Goal: Information Seeking & Learning: Learn about a topic

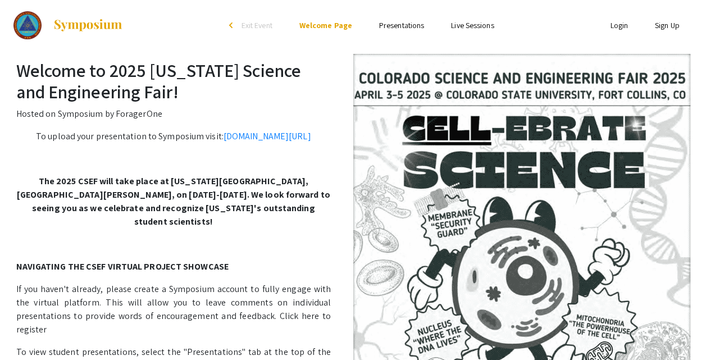
click at [396, 24] on link "Presentations" at bounding box center [401, 25] width 45 height 10
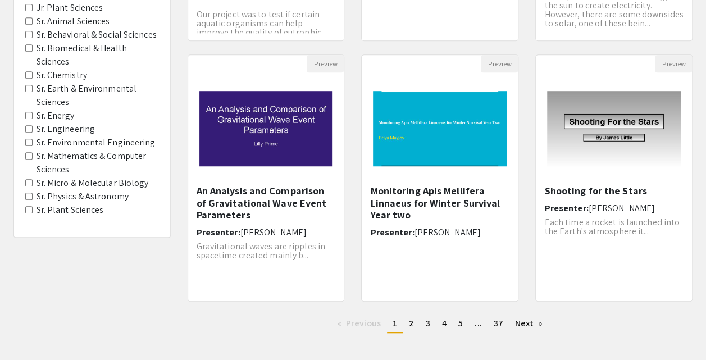
scroll to position [384, 0]
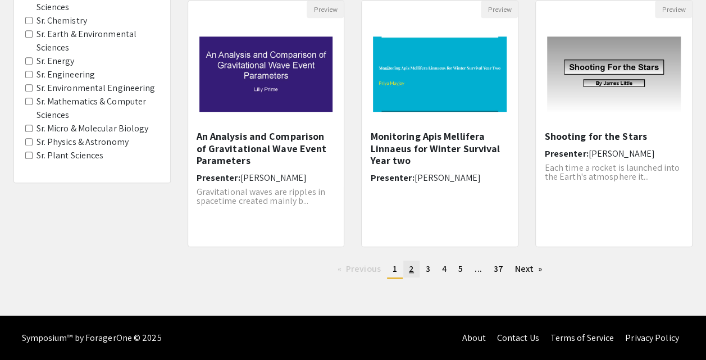
click at [403, 272] on link "page 2" at bounding box center [411, 269] width 16 height 17
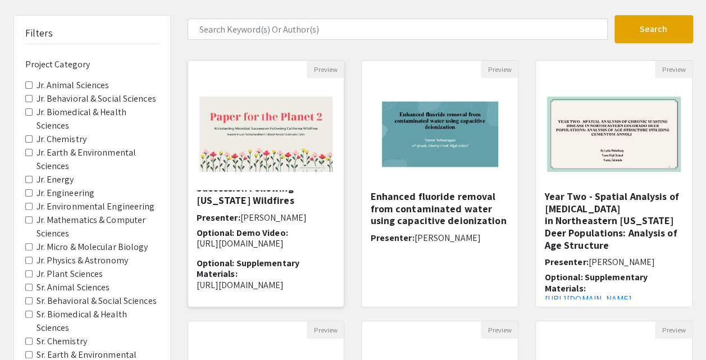
scroll to position [64, 0]
click at [255, 146] on img at bounding box center [266, 134] width 156 height 98
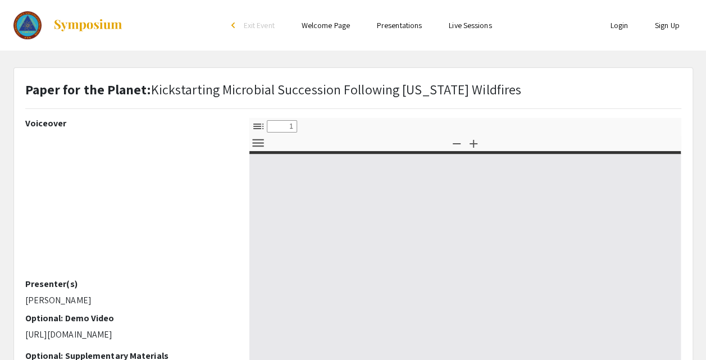
select select "custom"
type input "0"
select select "custom"
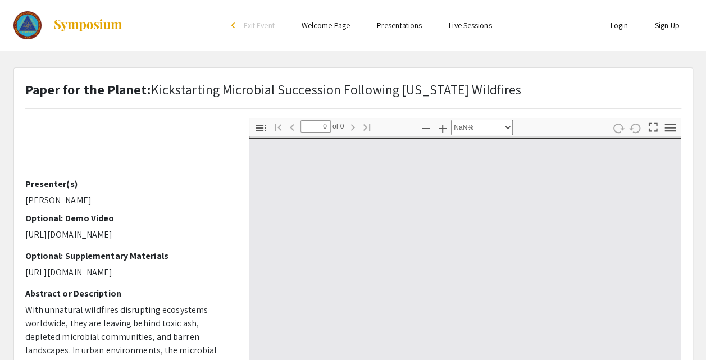
type input "1"
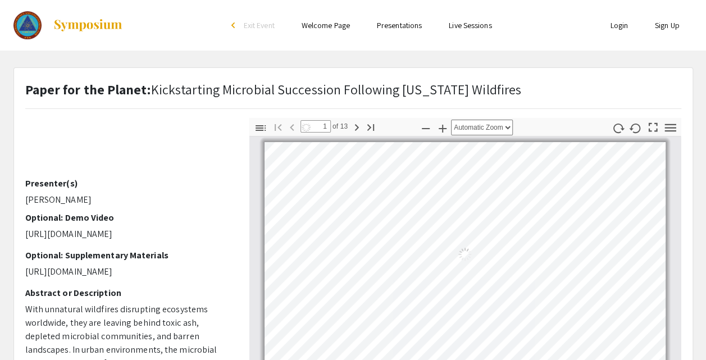
select select "auto"
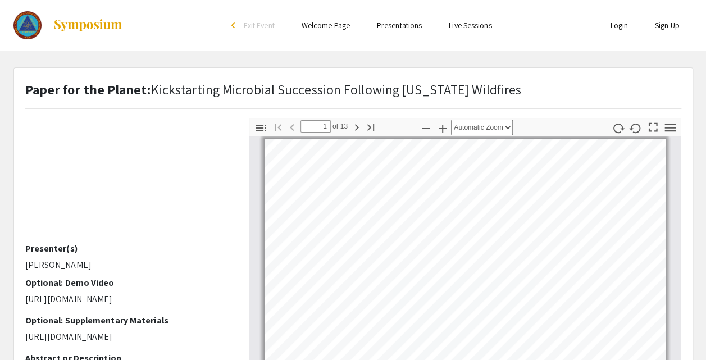
scroll to position [0, 0]
